Goal: Task Accomplishment & Management: Complete application form

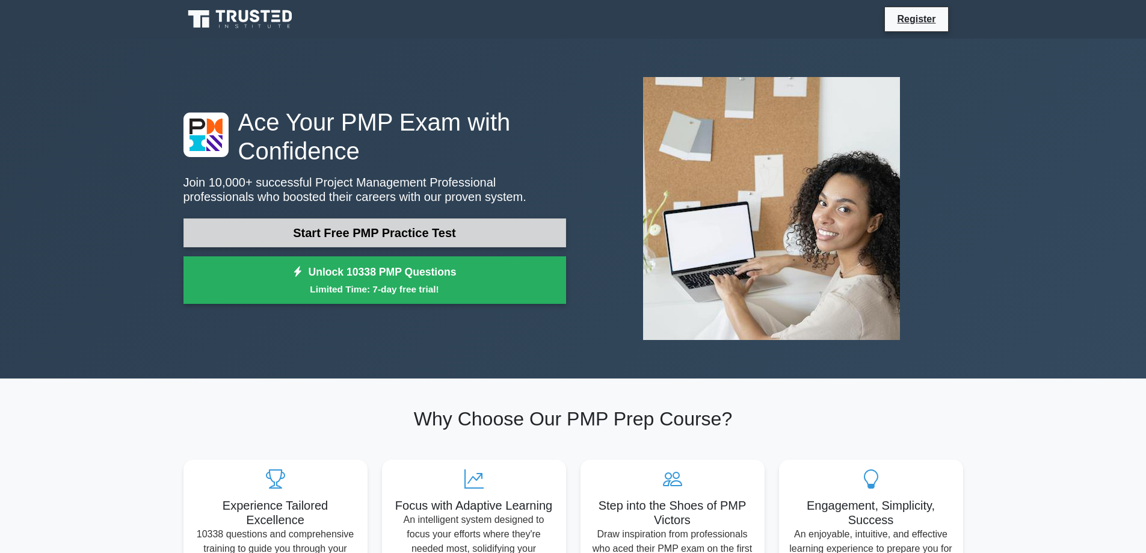
click at [425, 235] on link "Start Free PMP Practice Test" at bounding box center [374, 232] width 383 height 29
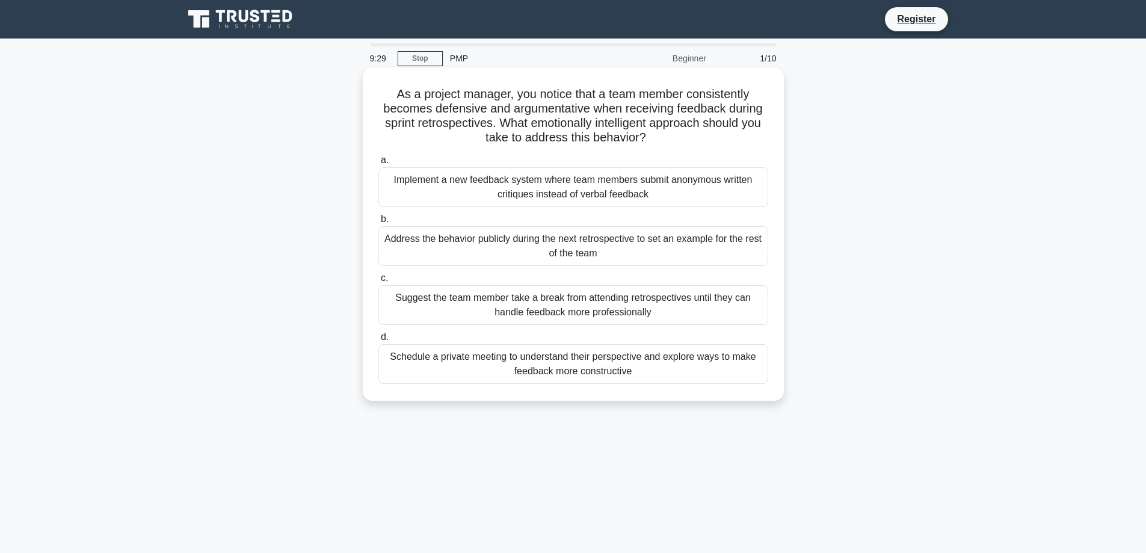
click at [623, 361] on div "Schedule a private meeting to understand their perspective and explore ways to …" at bounding box center [573, 364] width 390 height 40
click at [378, 341] on input "d. Schedule a private meeting to understand their perspective and explore ways …" at bounding box center [378, 337] width 0 height 8
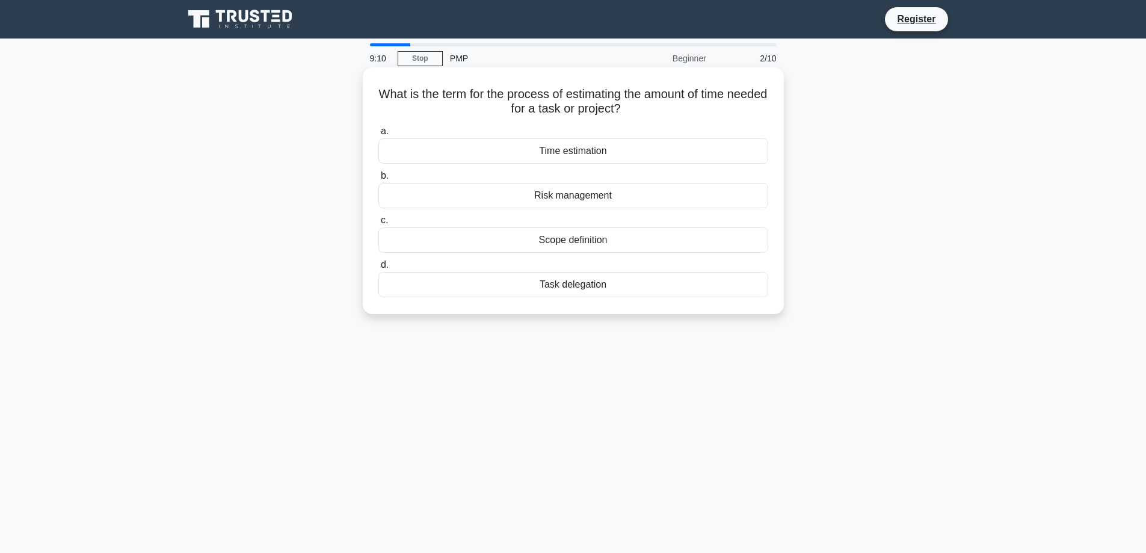
click at [555, 155] on div "Time estimation" at bounding box center [573, 150] width 390 height 25
click at [378, 135] on input "a. Time estimation" at bounding box center [378, 132] width 0 height 8
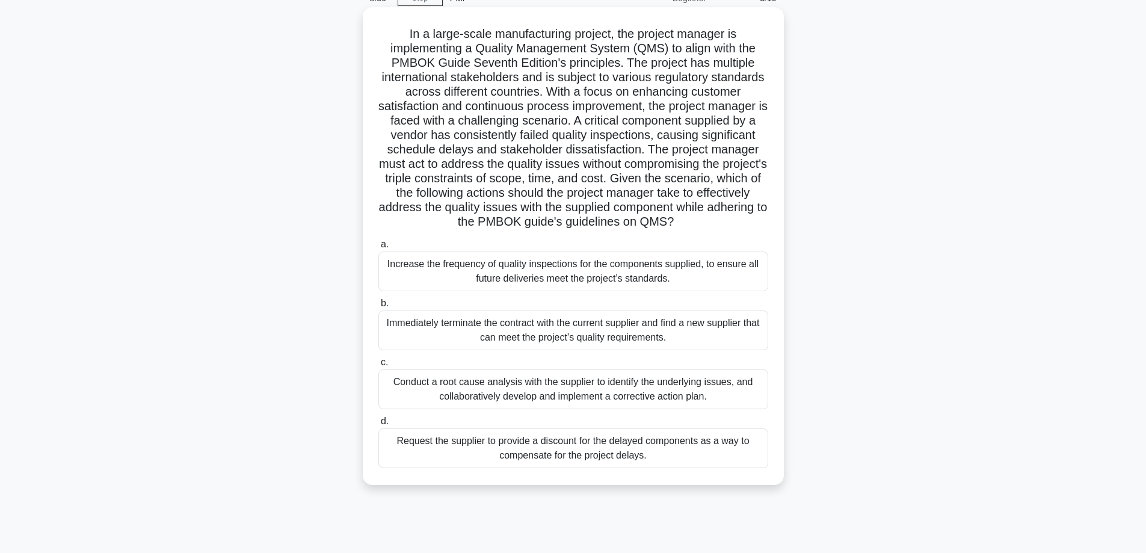
scroll to position [97, 0]
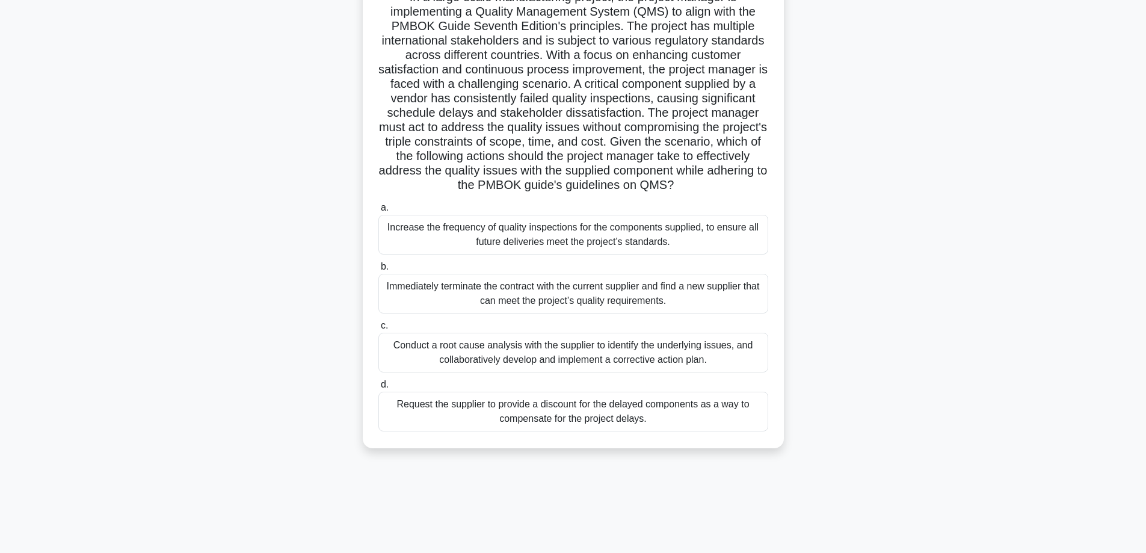
click at [526, 372] on div "Conduct a root cause analysis with the supplier to identify the underlying issu…" at bounding box center [573, 353] width 390 height 40
click at [378, 330] on input "c. Conduct a root cause analysis with the supplier to identify the underlying i…" at bounding box center [378, 326] width 0 height 8
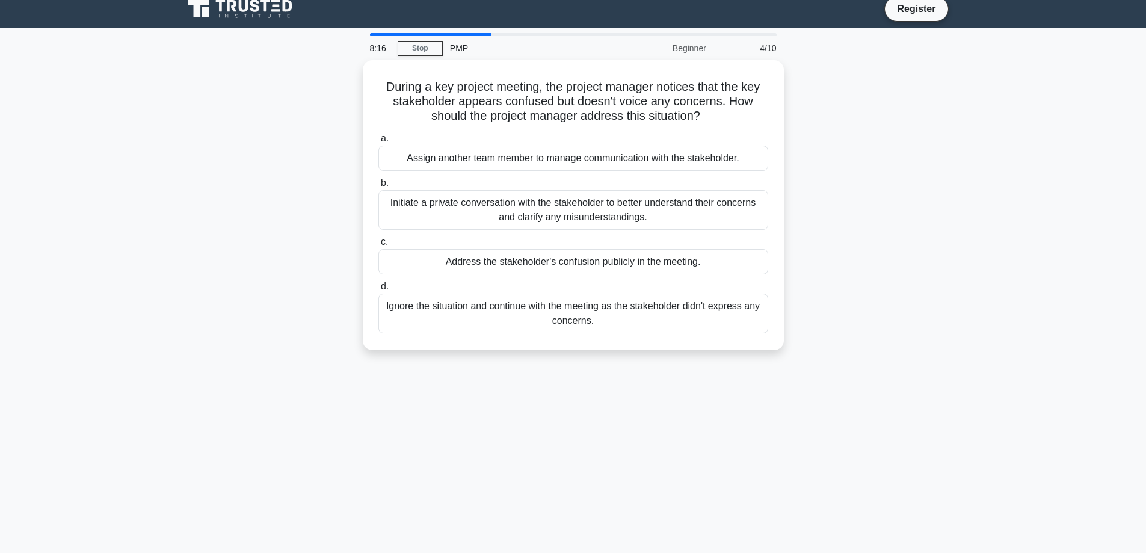
scroll to position [0, 0]
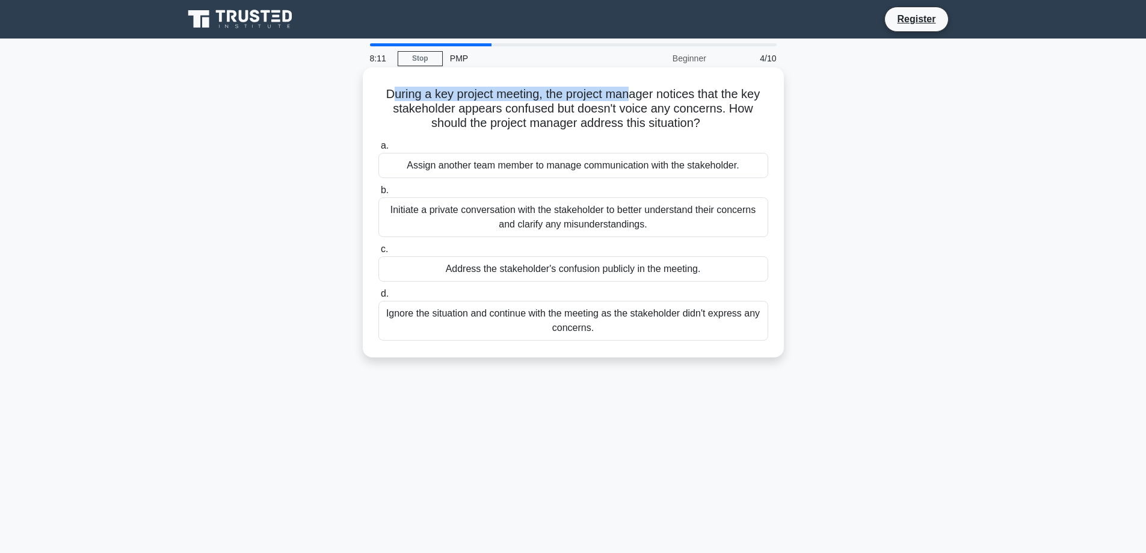
drag, startPoint x: 387, startPoint y: 97, endPoint x: 629, endPoint y: 99, distance: 241.8
click at [629, 99] on h5 "During a key project meeting, the project manager notices that the key stakehol…" at bounding box center [573, 109] width 392 height 45
click at [635, 112] on h5 "During a key project meeting, the project manager notices that the key stakehol…" at bounding box center [573, 109] width 392 height 45
click at [549, 209] on div "Initiate a private conversation with the stakeholder to better understand their…" at bounding box center [573, 217] width 390 height 40
click at [378, 194] on input "b. Initiate a private conversation with the stakeholder to better understand th…" at bounding box center [378, 190] width 0 height 8
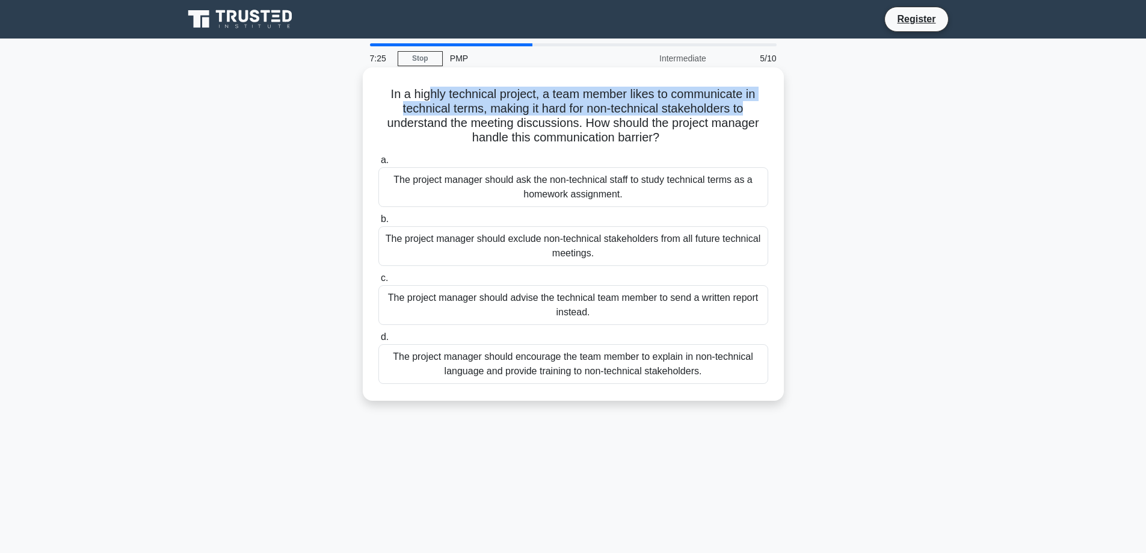
drag, startPoint x: 432, startPoint y: 96, endPoint x: 755, endPoint y: 111, distance: 323.4
click at [755, 111] on h5 "In a highly technical project, a team member likes to communicate in technical …" at bounding box center [573, 116] width 392 height 59
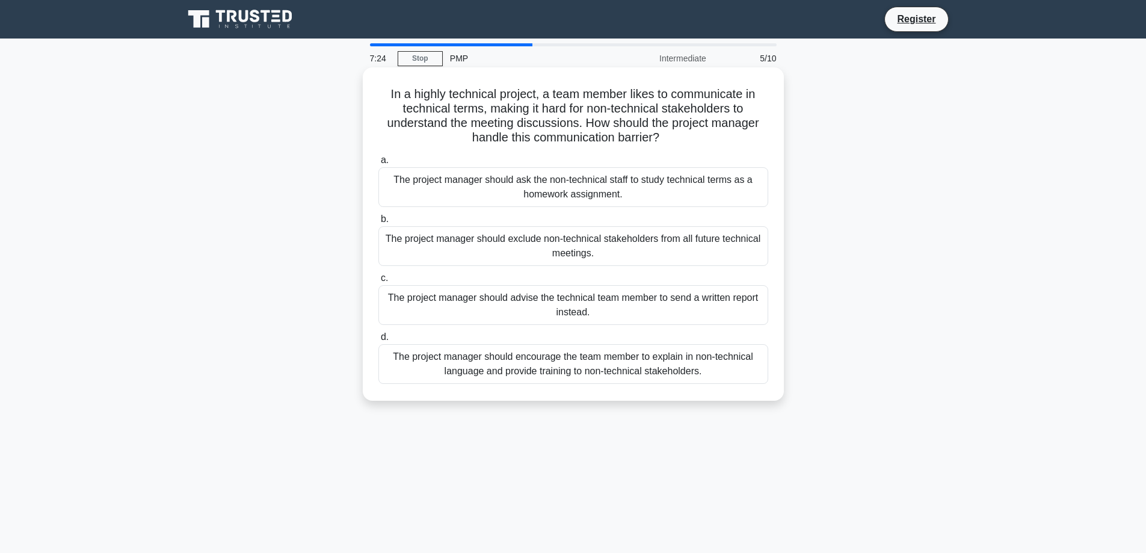
click at [519, 125] on h5 "In a highly technical project, a team member likes to communicate in technical …" at bounding box center [573, 116] width 392 height 59
drag, startPoint x: 442, startPoint y: 94, endPoint x: 734, endPoint y: 137, distance: 296.1
click at [734, 137] on h5 "In a highly technical project, a team member likes to communicate in technical …" at bounding box center [573, 116] width 392 height 59
click at [592, 318] on div "The project manager should advise the technical team member to send a written r…" at bounding box center [573, 305] width 390 height 40
click at [378, 282] on input "c. The project manager should advise the technical team member to send a writte…" at bounding box center [378, 278] width 0 height 8
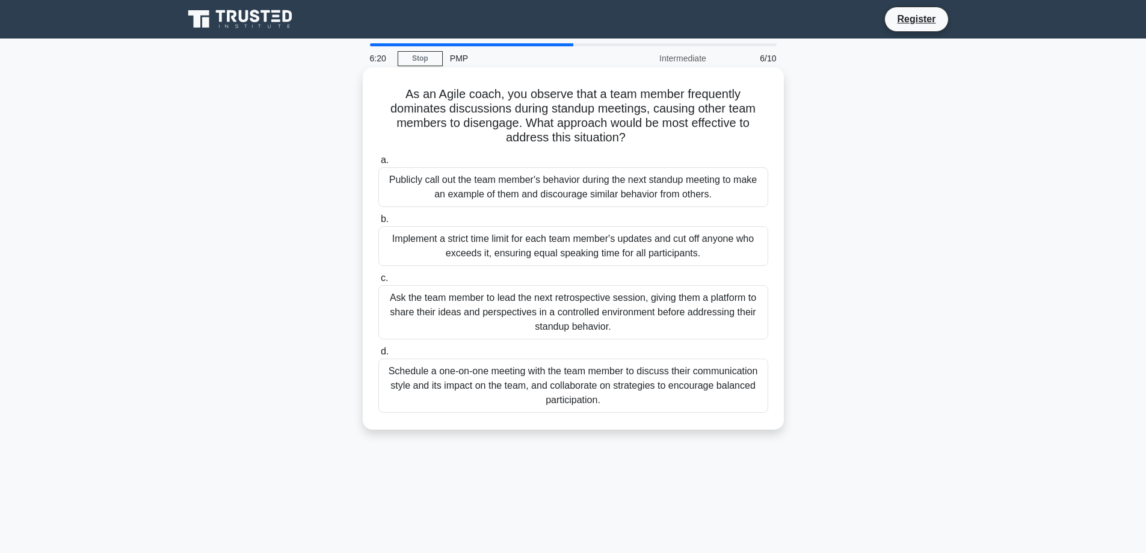
click at [551, 251] on div "Implement a strict time limit for each team member's updates and cut off anyone…" at bounding box center [573, 246] width 390 height 40
click at [378, 223] on input "b. Implement a strict time limit for each team member's updates and cut off any…" at bounding box center [378, 219] width 0 height 8
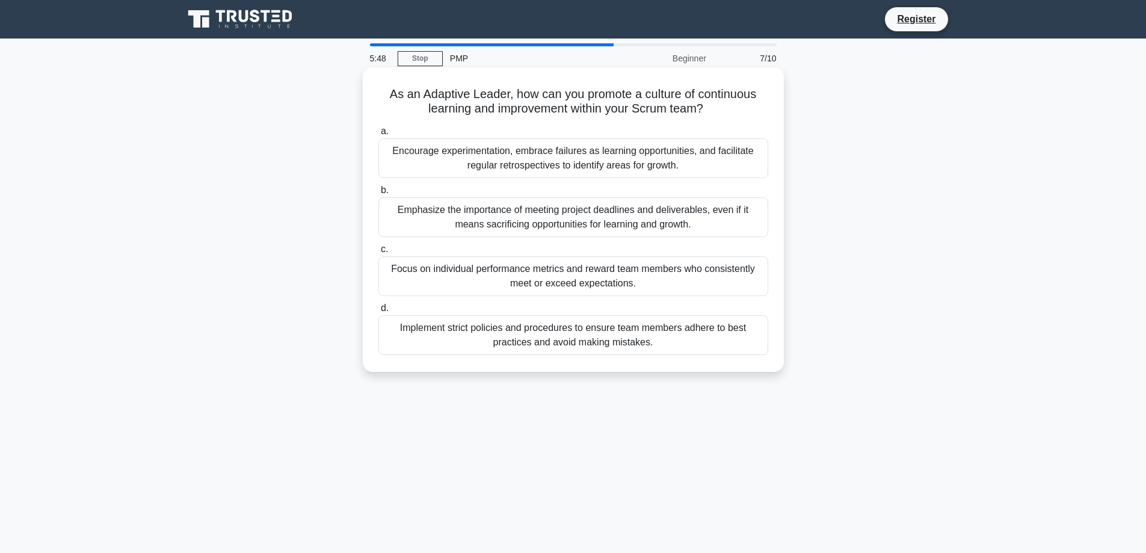
click at [624, 162] on div "Encourage experimentation, embrace failures as learning opportunities, and faci…" at bounding box center [573, 158] width 390 height 40
click at [378, 135] on input "a. Encourage experimentation, embrace failures as learning opportunities, and f…" at bounding box center [378, 132] width 0 height 8
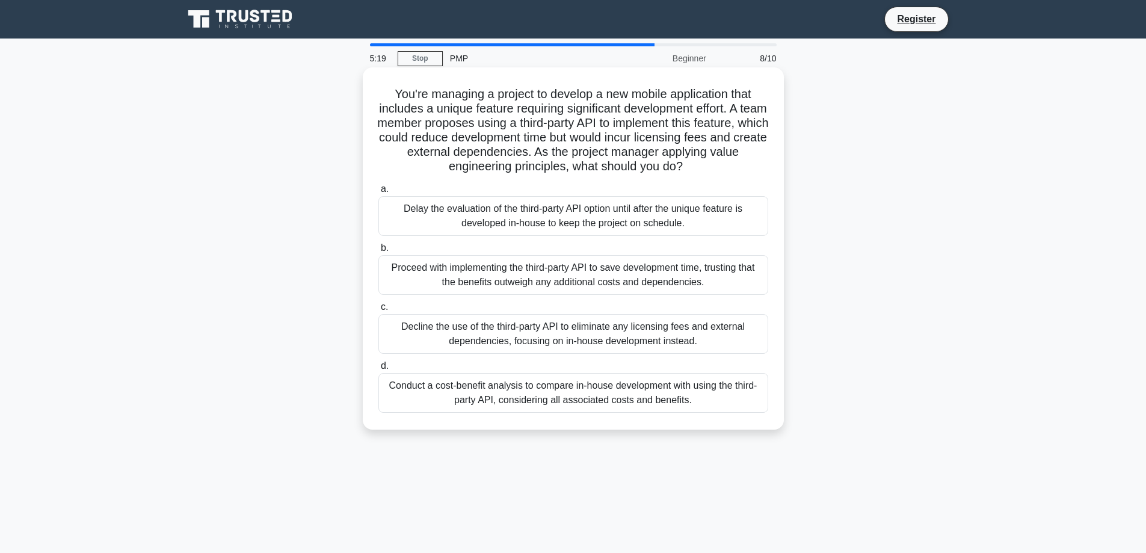
click at [536, 408] on div "Conduct a cost-benefit analysis to compare in-house development with using the …" at bounding box center [573, 393] width 390 height 40
click at [378, 370] on input "d. Conduct a cost-benefit analysis to compare in-house development with using t…" at bounding box center [378, 366] width 0 height 8
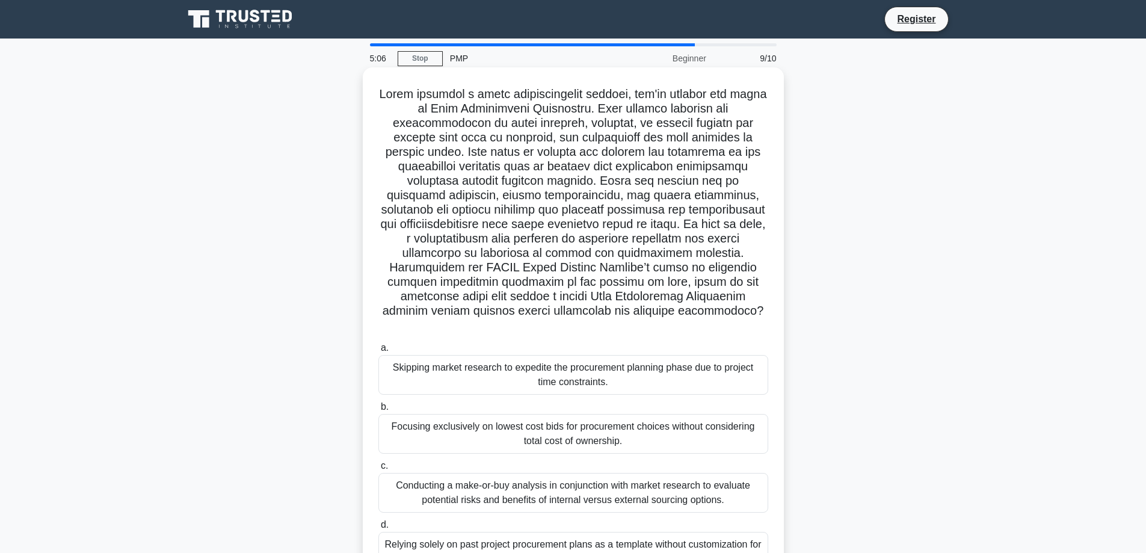
drag, startPoint x: 384, startPoint y: 103, endPoint x: 752, endPoint y: 313, distance: 423.8
click at [752, 313] on h5 ".spinner_0XTQ{transform-origin:center;animation:spinner_y6GP .75s linear infini…" at bounding box center [573, 210] width 392 height 247
click at [585, 236] on h5 ".spinner_0XTQ{transform-origin:center;animation:spinner_y6GP .75s linear infini…" at bounding box center [573, 210] width 392 height 247
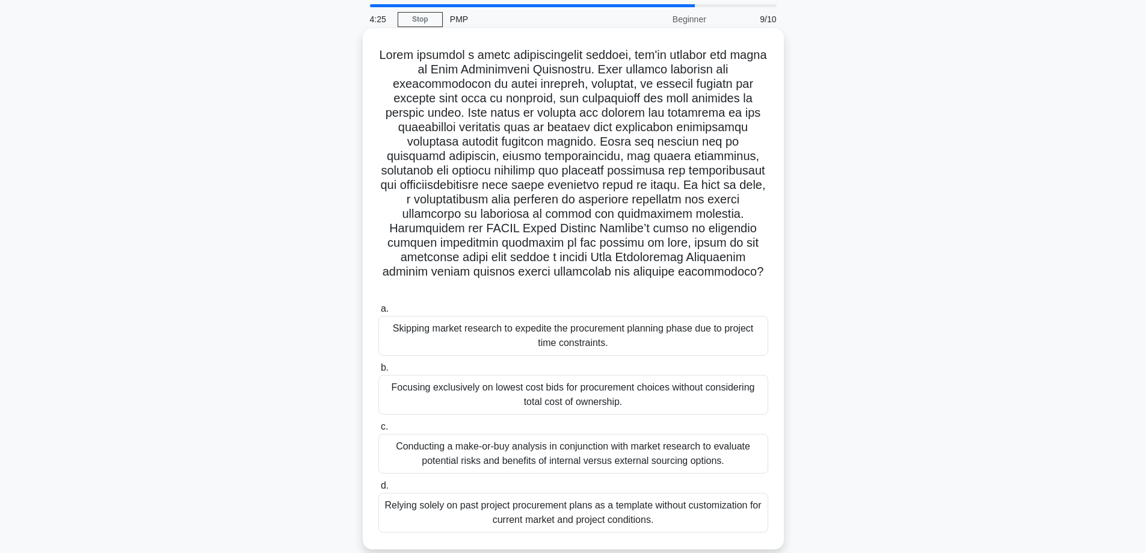
scroll to position [60, 0]
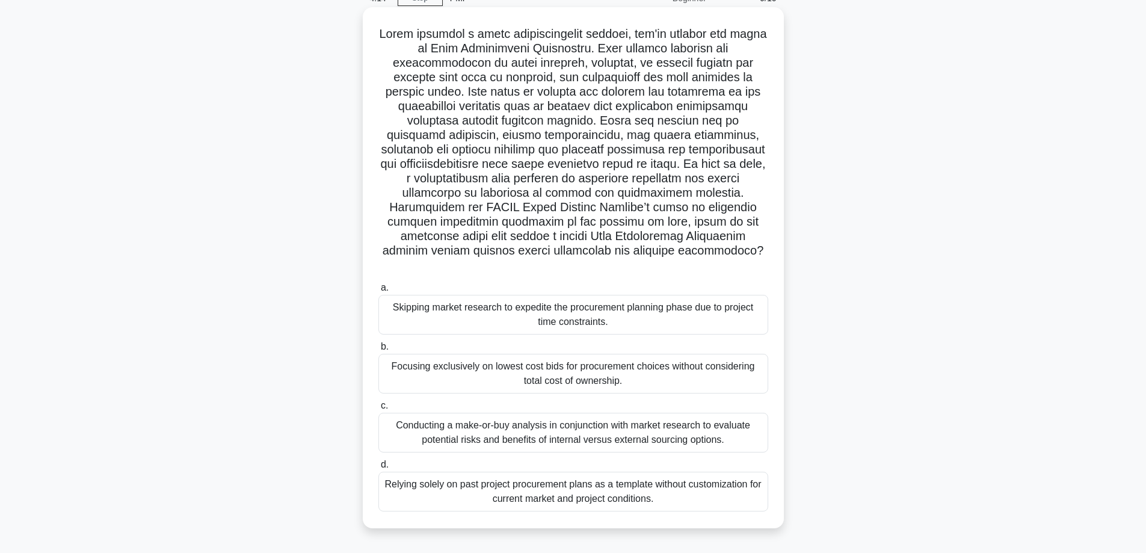
click at [532, 425] on div "Conducting a make-or-buy analysis in conjunction with market research to evalua…" at bounding box center [573, 433] width 390 height 40
click at [378, 410] on input "c. Conducting a make-or-buy analysis in conjunction with market research to eva…" at bounding box center [378, 406] width 0 height 8
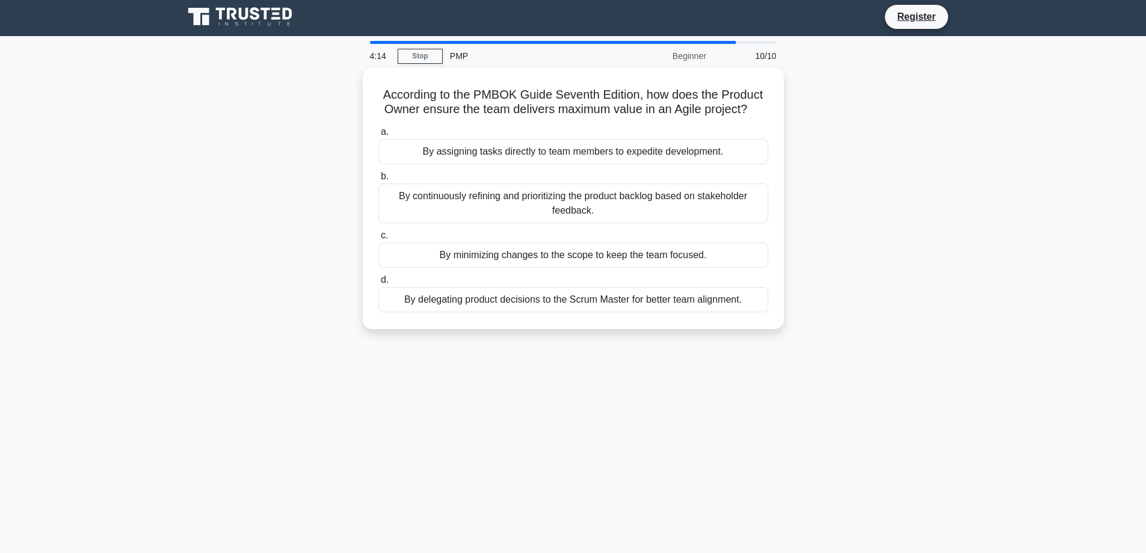
scroll to position [0, 0]
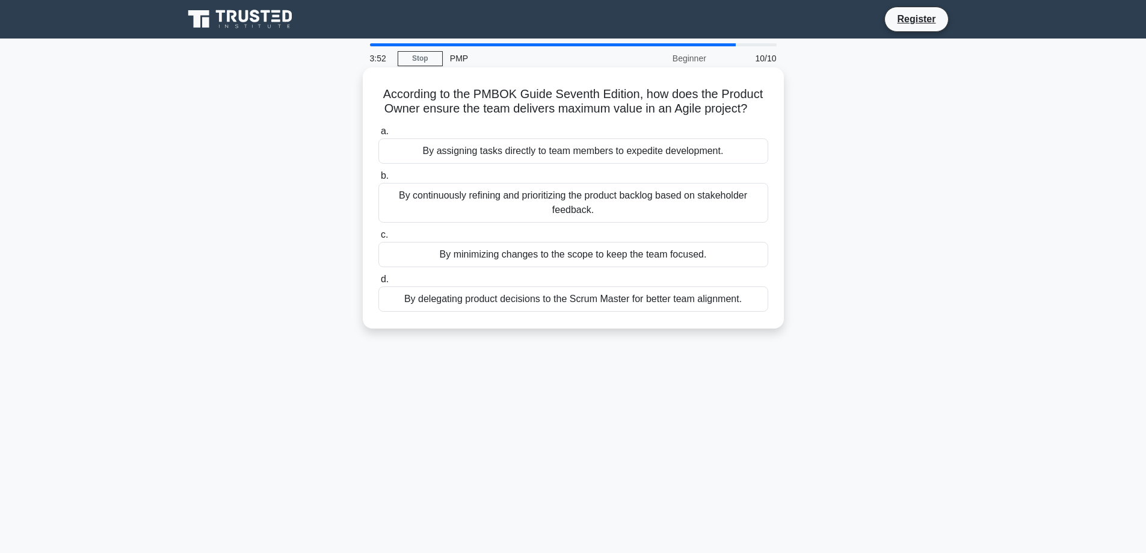
click at [529, 202] on div "By continuously refining and prioritizing the product backlog based on stakehol…" at bounding box center [573, 203] width 390 height 40
click at [378, 180] on input "b. By continuously refining and prioritizing the product backlog based on stake…" at bounding box center [378, 176] width 0 height 8
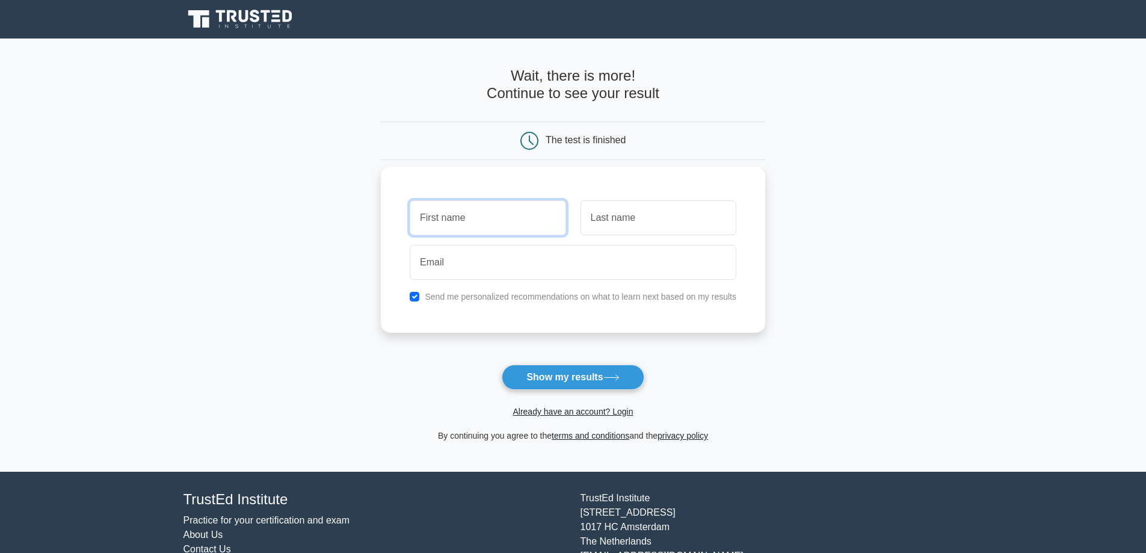
click at [502, 226] on input "text" at bounding box center [488, 217] width 156 height 35
type input "Gianluca"
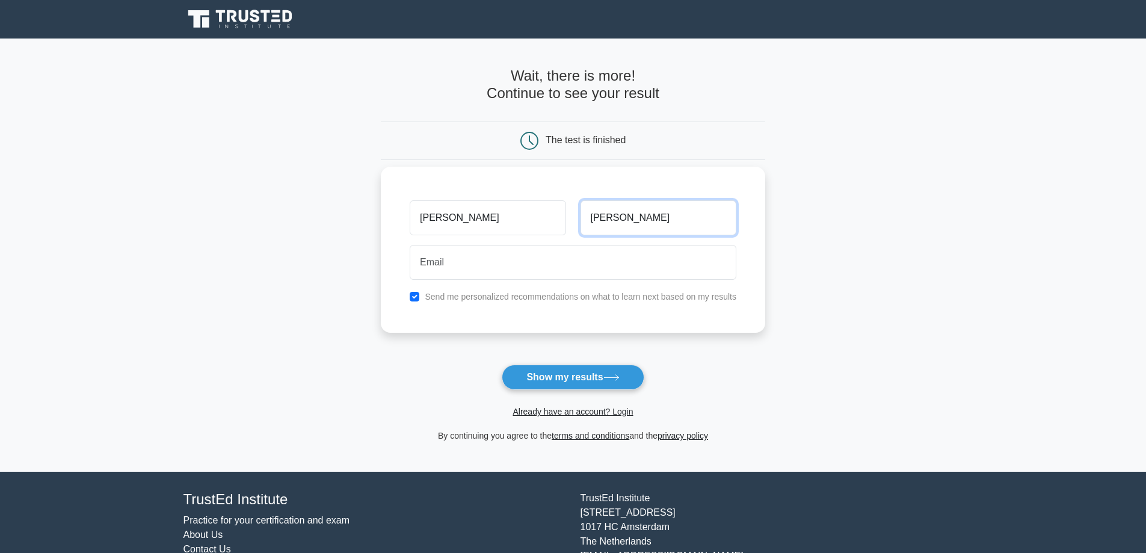
type input "Todisco"
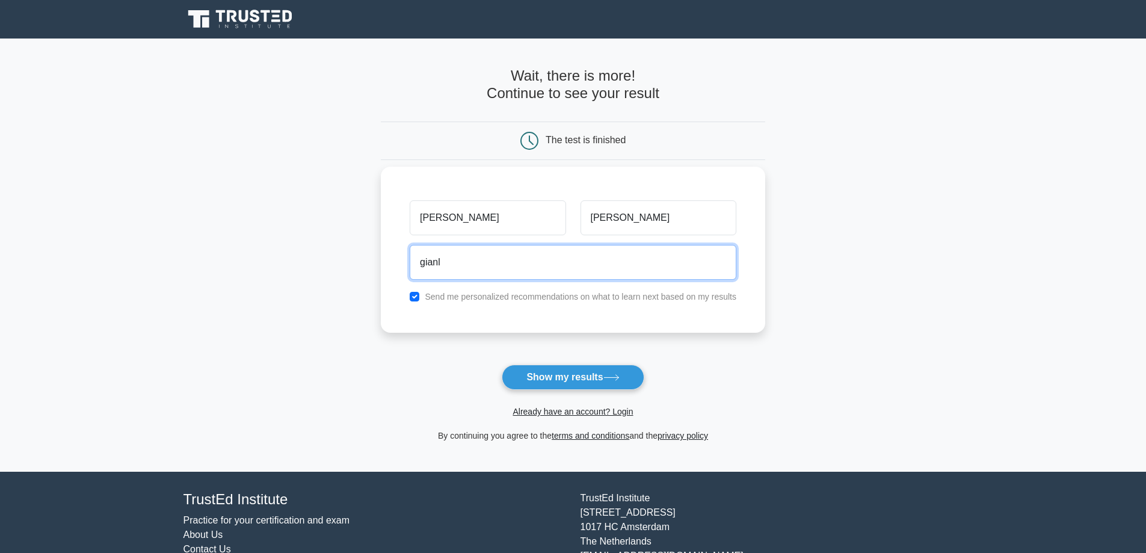
type input "gianlucatodisco83@hotmail.com"
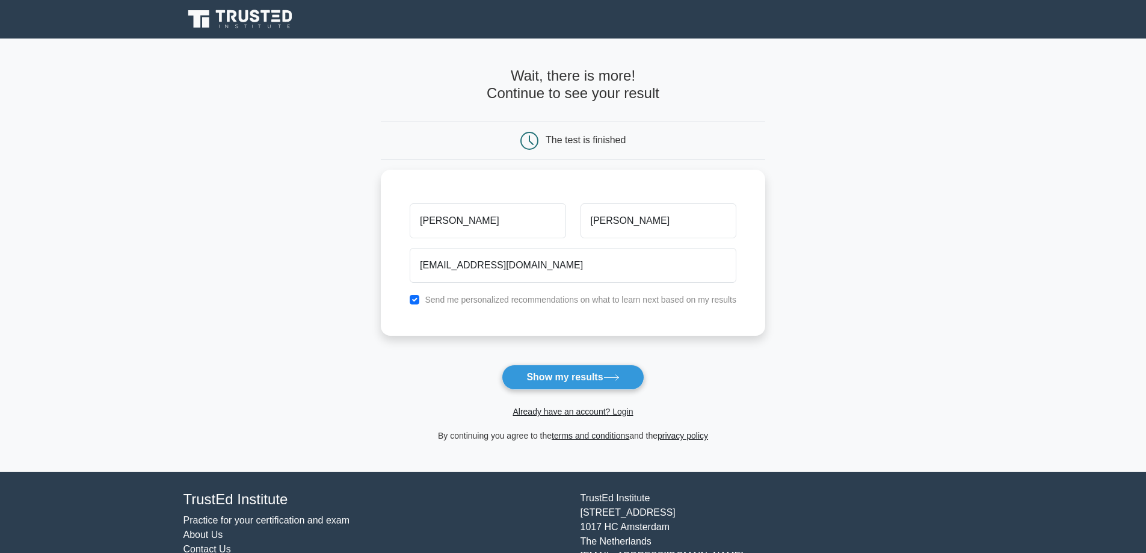
click at [598, 377] on button "Show my results" at bounding box center [573, 377] width 142 height 25
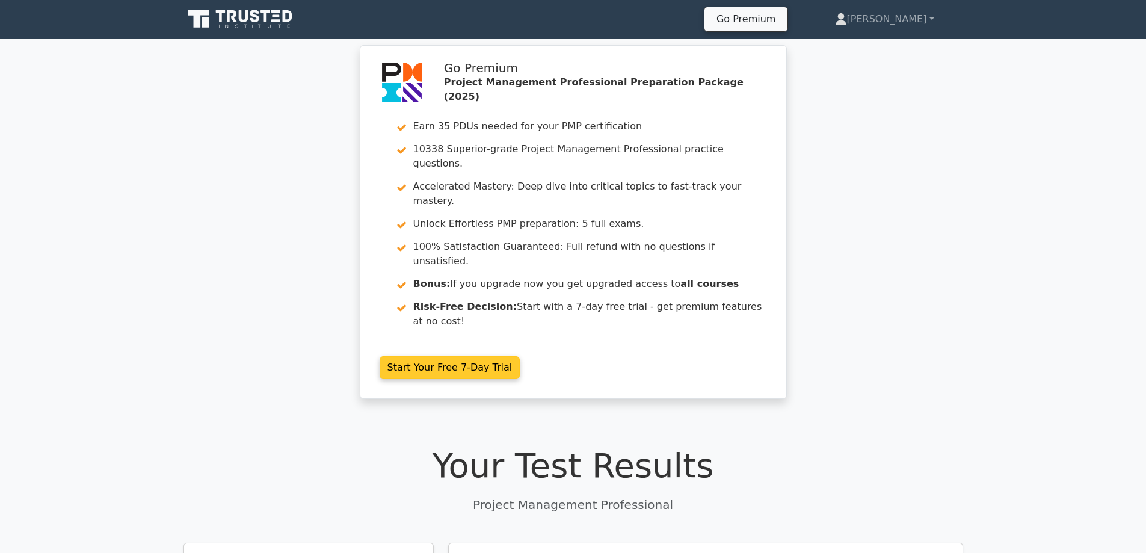
click at [520, 356] on link "Start Your Free 7-Day Trial" at bounding box center [450, 367] width 141 height 23
